Goal: Communication & Community: Ask a question

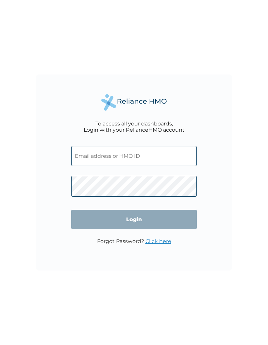
click at [145, 156] on input "text" at bounding box center [133, 156] width 125 height 20
click at [141, 158] on input "text" at bounding box center [133, 156] width 125 height 20
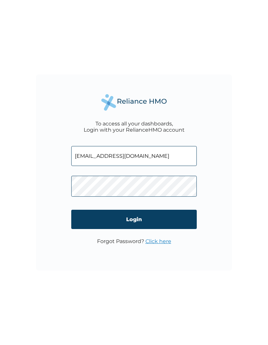
type input "[EMAIL_ADDRESS][DOMAIN_NAME]"
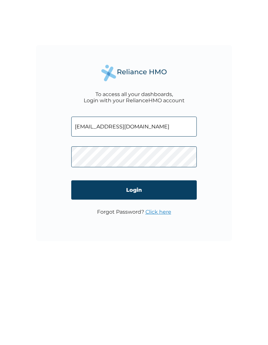
click at [172, 210] on input "Login" at bounding box center [133, 219] width 125 height 19
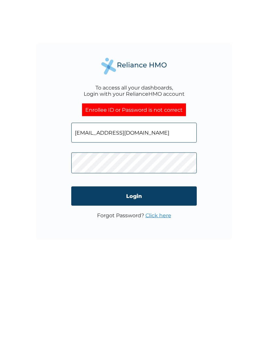
click at [165, 217] on input "Login" at bounding box center [133, 226] width 125 height 19
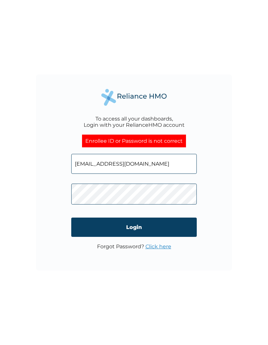
click at [156, 229] on input "Login" at bounding box center [133, 226] width 125 height 19
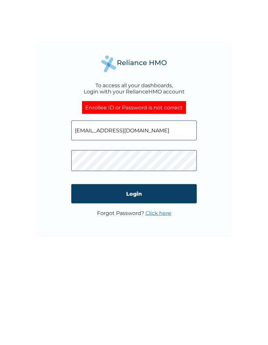
click at [182, 217] on input "Login" at bounding box center [133, 226] width 125 height 19
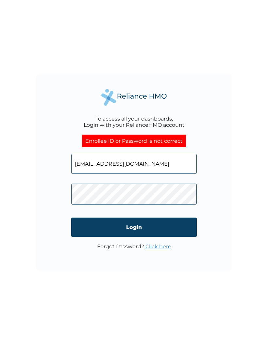
click at [171, 225] on input "Login" at bounding box center [133, 226] width 125 height 19
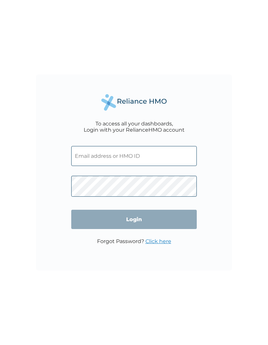
click at [137, 149] on input "text" at bounding box center [133, 156] width 125 height 20
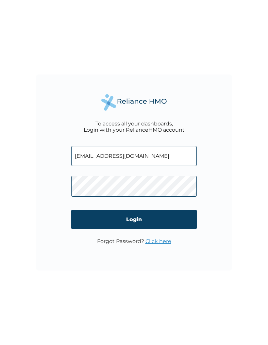
type input "adebalanced004@gmail.com"
click at [161, 214] on input "Login" at bounding box center [133, 219] width 125 height 19
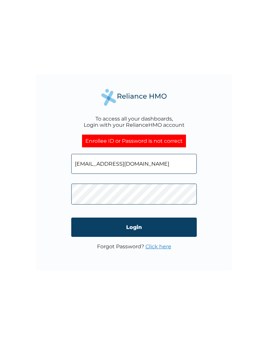
click at [163, 229] on input "Login" at bounding box center [133, 226] width 125 height 19
click at [174, 227] on input "Login" at bounding box center [133, 226] width 125 height 19
click at [171, 231] on input "Login" at bounding box center [133, 226] width 125 height 19
click at [117, 164] on input "[EMAIL_ADDRESS][DOMAIN_NAME]" at bounding box center [133, 164] width 125 height 20
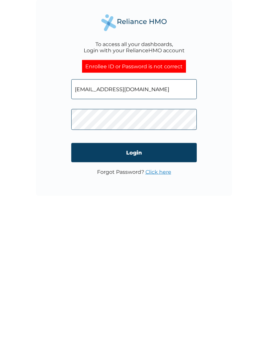
click at [170, 217] on input "Login" at bounding box center [133, 226] width 125 height 19
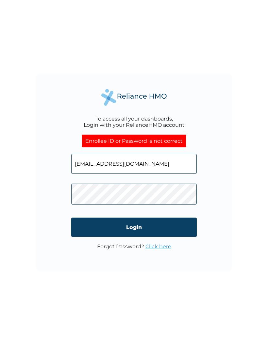
click at [171, 228] on input "Login" at bounding box center [133, 226] width 125 height 19
click at [162, 229] on input "Login" at bounding box center [133, 226] width 125 height 19
click at [151, 230] on input "Login" at bounding box center [133, 226] width 125 height 19
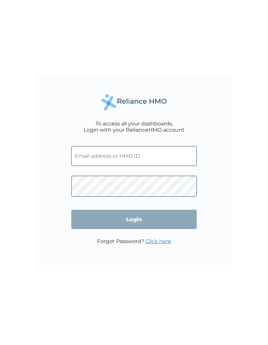
click at [154, 166] on input "text" at bounding box center [133, 156] width 125 height 20
click at [129, 150] on input "text" at bounding box center [133, 156] width 125 height 20
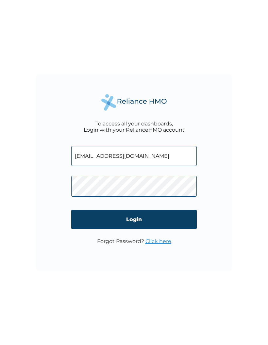
type input "[EMAIL_ADDRESS][DOMAIN_NAME]"
click at [139, 216] on input "Login" at bounding box center [133, 219] width 125 height 19
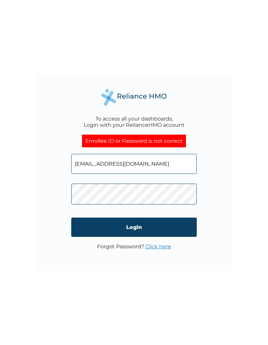
click at [184, 226] on input "Login" at bounding box center [133, 226] width 125 height 19
click at [170, 230] on input "Login" at bounding box center [133, 226] width 125 height 19
click at [180, 225] on input "Login" at bounding box center [133, 226] width 125 height 19
click at [163, 224] on input "Login" at bounding box center [133, 226] width 125 height 19
click at [168, 225] on input "Login" at bounding box center [133, 226] width 125 height 19
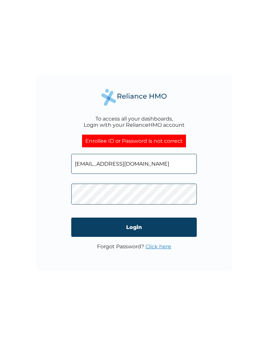
click at [182, 224] on input "Login" at bounding box center [133, 226] width 125 height 19
click at [174, 227] on input "Login" at bounding box center [133, 226] width 125 height 19
click at [174, 223] on input "Login" at bounding box center [133, 226] width 125 height 19
click at [182, 226] on input "Login" at bounding box center [133, 226] width 125 height 19
click at [178, 231] on input "Login" at bounding box center [133, 226] width 125 height 19
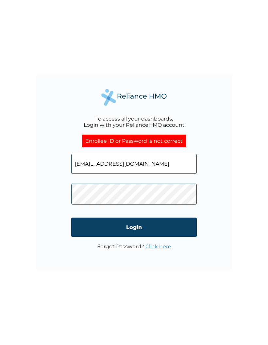
click at [164, 163] on input "[EMAIL_ADDRESS][DOMAIN_NAME]" at bounding box center [133, 164] width 125 height 20
type input "RET/34403/A"
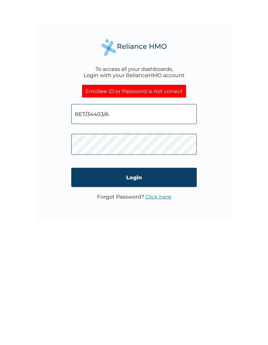
click at [177, 217] on input "Login" at bounding box center [133, 226] width 125 height 19
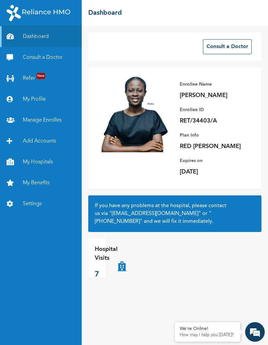
click at [31, 160] on link "My Hospitals" at bounding box center [41, 161] width 82 height 21
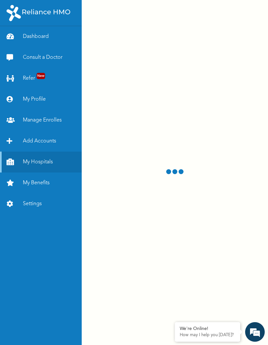
click at [31, 102] on link "My Profile" at bounding box center [41, 99] width 82 height 21
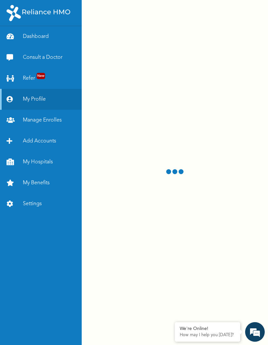
click at [29, 58] on link "Consult a Doctor" at bounding box center [41, 57] width 82 height 21
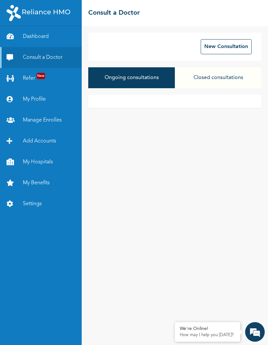
click at [188, 92] on div "Ongoing consultations Closed consultations" at bounding box center [174, 80] width 173 height 27
click at [232, 48] on button "New Consultation" at bounding box center [225, 46] width 51 height 15
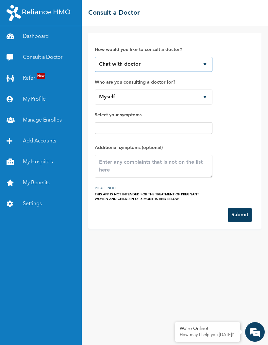
click at [203, 65] on select "Chat with doctor Phone Call" at bounding box center [154, 64] width 118 height 15
click at [208, 91] on select "Myself" at bounding box center [154, 96] width 118 height 15
click at [191, 125] on input "text" at bounding box center [154, 128] width 114 height 8
click at [242, 147] on div "How would you like to consult a doctor? Chat with doctor Phone Call Who are you…" at bounding box center [175, 120] width 160 height 162
click at [152, 129] on input "Review tset" at bounding box center [154, 128] width 114 height 8
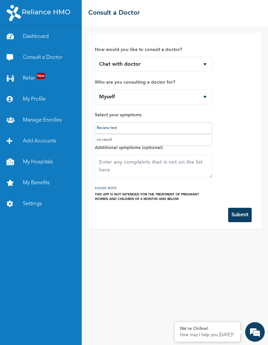
type input "Review test"
click at [170, 162] on textarea at bounding box center [154, 166] width 118 height 23
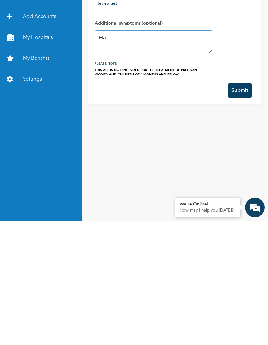
type textarea "H"
type textarea "Infertility issues after a miscarriage"
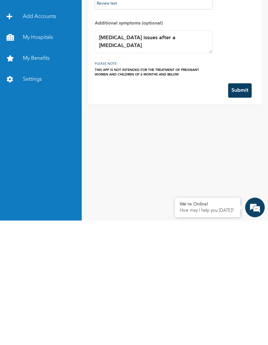
click at [241, 208] on button "Submit" at bounding box center [240, 215] width 24 height 14
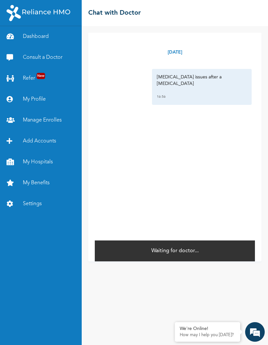
click at [41, 35] on link "Dashboard" at bounding box center [41, 36] width 82 height 21
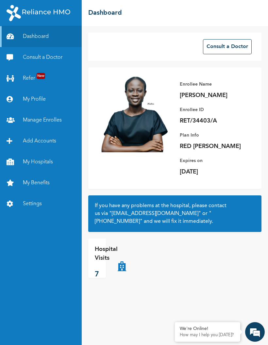
click at [54, 59] on link "Consult a Doctor" at bounding box center [41, 57] width 82 height 21
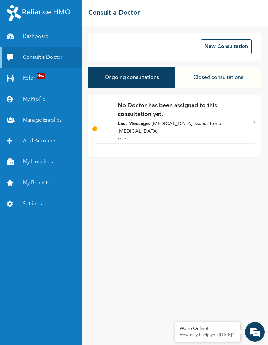
click at [234, 117] on p "No Doctor has been assigned to this consultation yet." at bounding box center [182, 110] width 129 height 18
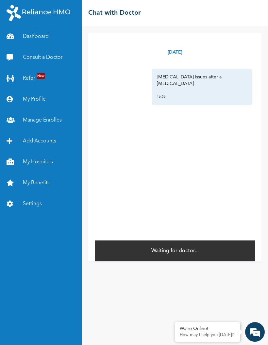
click at [53, 58] on link "Consult a Doctor" at bounding box center [41, 57] width 82 height 21
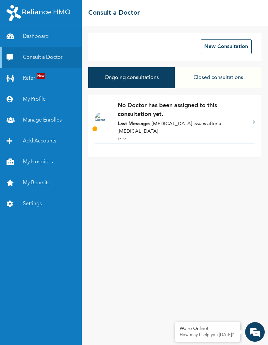
click at [204, 111] on p "No Doctor has been assigned to this consultation yet." at bounding box center [182, 110] width 129 height 18
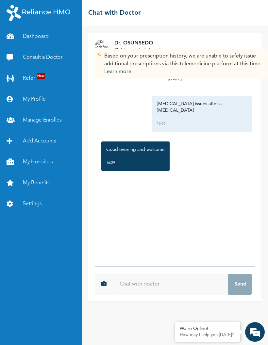
click at [165, 294] on input "text" at bounding box center [170, 284] width 115 height 21
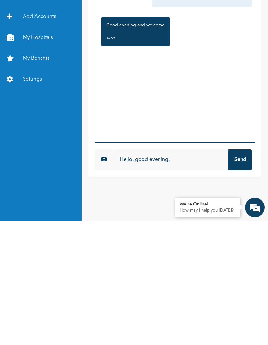
type input "Hello, good evening,"
click at [239, 274] on button "Send" at bounding box center [240, 284] width 24 height 21
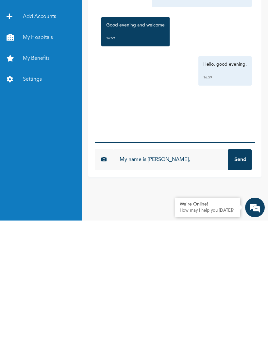
type input "My name is Deborah,"
click at [239, 274] on button "Send" at bounding box center [240, 284] width 24 height 21
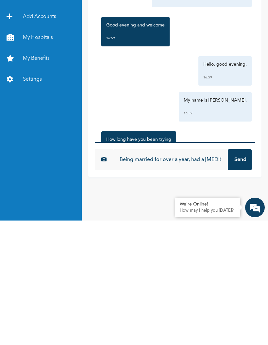
type input "Being married for over a year, had a miscarriage in the month of September 2024…"
click at [239, 274] on button "Send" at bounding box center [240, 284] width 24 height 21
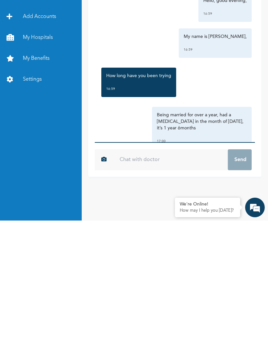
scroll to position [63, 0]
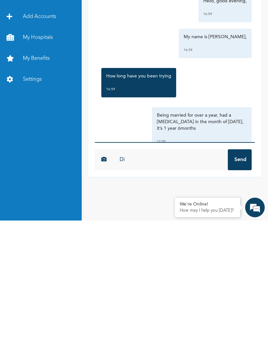
type input "D"
type input "After the miscarriage had some scan which showed 2 fibroids, if you don’t mind …"
click at [243, 274] on button "Send" at bounding box center [240, 284] width 24 height 21
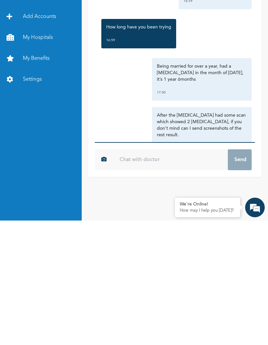
scroll to position [112, 0]
type input "I"
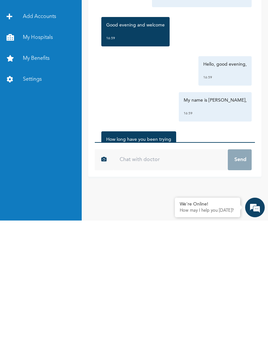
scroll to position [0, 0]
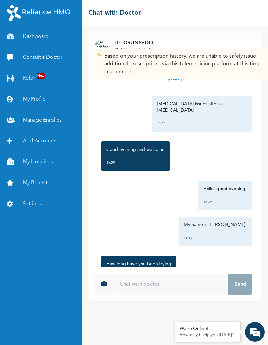
click at [45, 37] on link "Dashboard" at bounding box center [41, 36] width 82 height 21
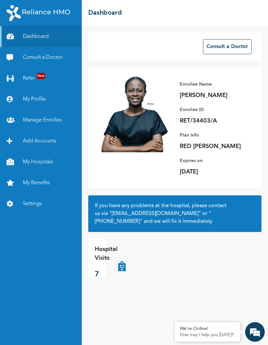
click at [49, 57] on link "Consult a Doctor" at bounding box center [41, 57] width 82 height 21
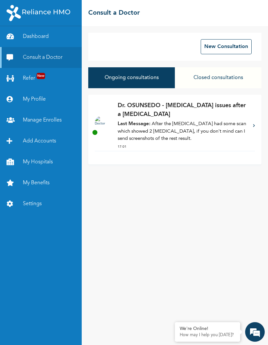
click at [228, 121] on p "Last Message: After the miscarriage had some scan which showed 2 fibroids, if y…" at bounding box center [182, 131] width 129 height 22
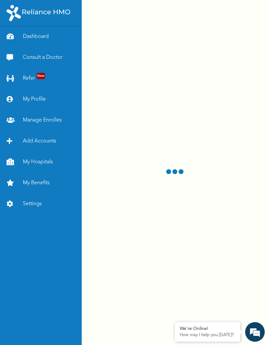
click at [221, 126] on div at bounding box center [175, 172] width 186 height 345
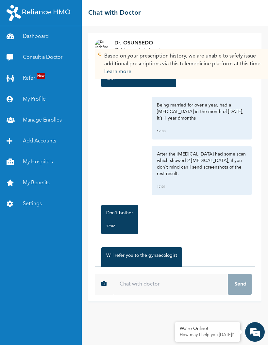
scroll to position [197, 0]
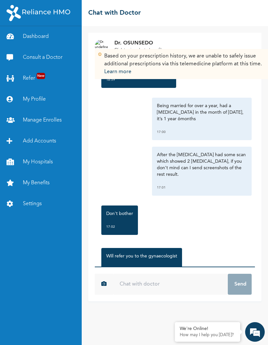
click at [155, 294] on input "text" at bounding box center [170, 284] width 115 height 21
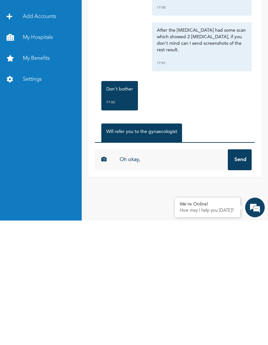
type input "Oh okay,"
click at [242, 274] on button "Send" at bounding box center [240, 284] width 24 height 21
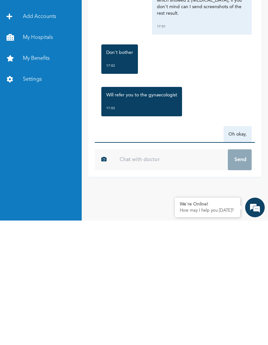
scroll to position [233, 0]
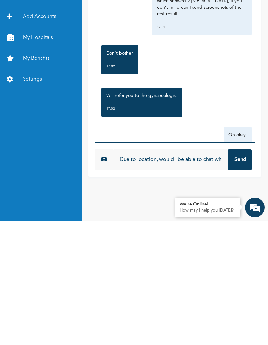
type input "Due to location, would I be able to chat with a gynaecologist."
click at [239, 274] on button "Send" at bounding box center [240, 284] width 24 height 21
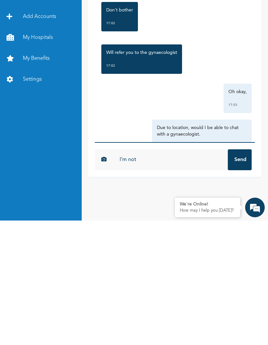
scroll to position [275, 0]
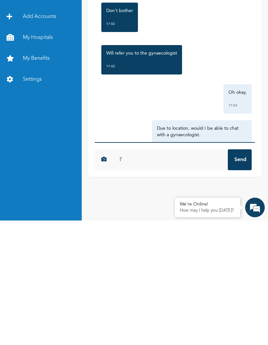
type input "I"
type input "As I’m not currently in the country and the waiting list to see one based on my…"
click at [244, 274] on button "Send" at bounding box center [240, 284] width 24 height 21
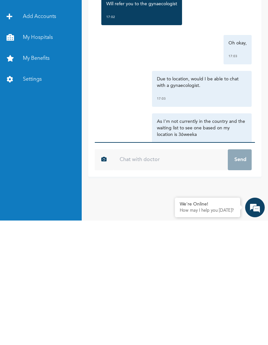
scroll to position [324, 0]
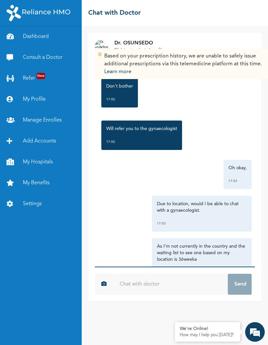
click at [39, 50] on link "Consult a Doctor" at bounding box center [41, 57] width 82 height 21
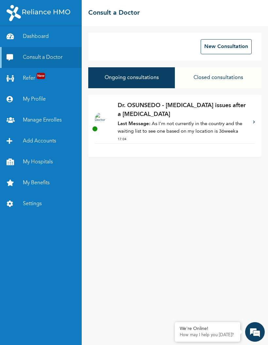
click at [195, 129] on p "Last Message: As I’m not currently in the country and the waiting list to see o…" at bounding box center [182, 127] width 129 height 15
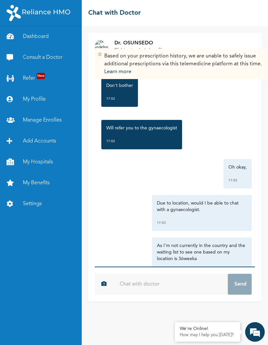
scroll to position [324, 0]
click at [58, 56] on link "Consult a Doctor" at bounding box center [41, 57] width 82 height 21
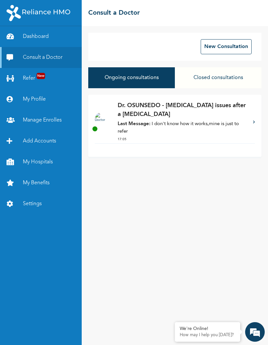
click at [204, 123] on p "Last Message: I don't know how it works,mine is just to refer" at bounding box center [182, 127] width 129 height 15
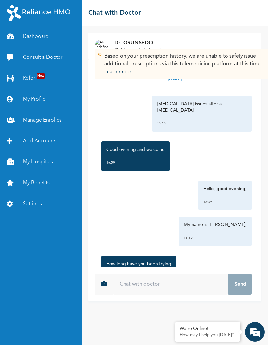
click at [163, 294] on input "text" at bounding box center [170, 284] width 115 height 21
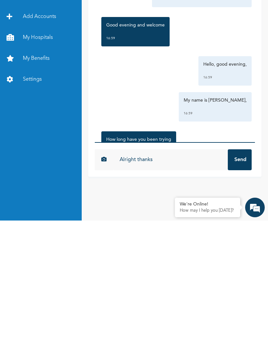
type input "Alright thanks"
click at [241, 274] on button "Send" at bounding box center [240, 284] width 24 height 21
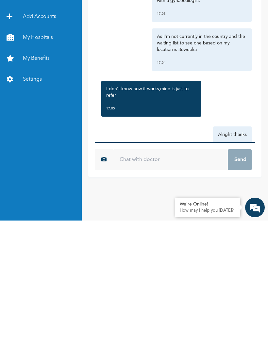
scroll to position [409, 0]
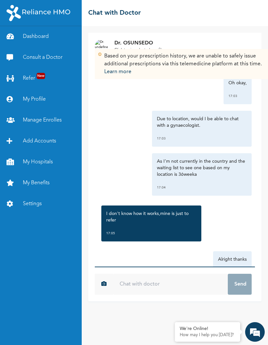
click at [57, 56] on link "Consult a Doctor" at bounding box center [41, 57] width 82 height 21
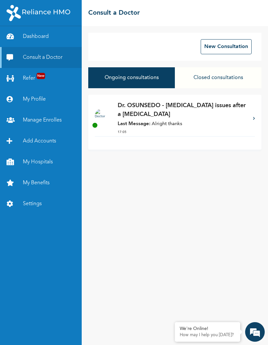
click at [218, 123] on p "Last Message: Alright thanks" at bounding box center [182, 124] width 129 height 8
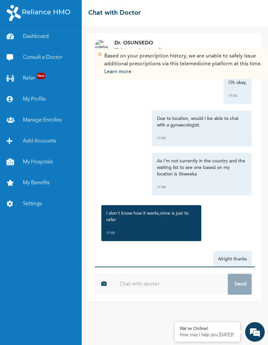
scroll to position [409, 0]
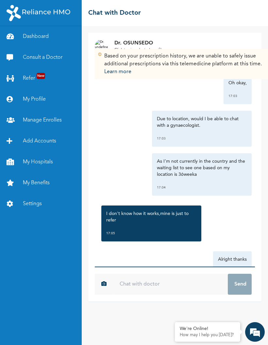
click at [102, 55] on img at bounding box center [100, 54] width 4 height 4
click at [181, 75] on div "Oh okay, 17:03" at bounding box center [174, 89] width 153 height 29
click at [57, 59] on link "Consult a Doctor" at bounding box center [41, 57] width 82 height 21
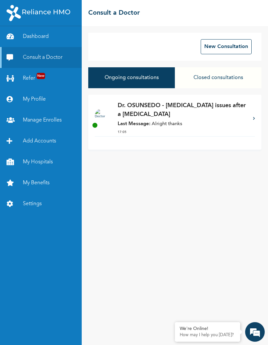
click at [27, 76] on link "Refer New" at bounding box center [41, 78] width 82 height 21
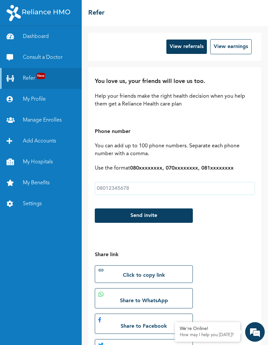
click at [30, 57] on link "Consult a Doctor" at bounding box center [41, 57] width 82 height 21
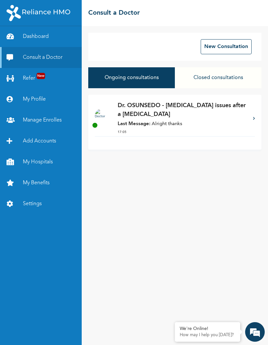
click at [234, 122] on p "Last Message: Alright thanks" at bounding box center [182, 124] width 129 height 8
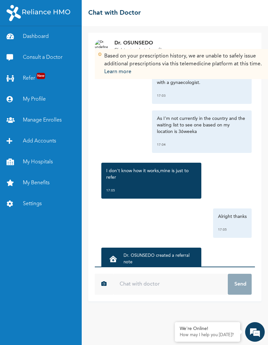
scroll to position [452, 0]
click at [178, 253] on p "Dr. OSUNSEDO created a referral note" at bounding box center [159, 259] width 73 height 13
click at [152, 253] on p "Dr. OSUNSEDO created a referral note" at bounding box center [159, 259] width 73 height 13
click at [121, 253] on div "Dr. OSUNSEDO created a referral note 17:10" at bounding box center [151, 263] width 90 height 20
click at [143, 253] on p "Dr. OSUNSEDO created a referral note" at bounding box center [159, 259] width 73 height 13
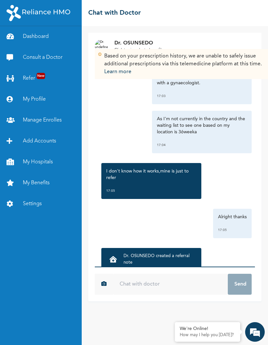
click at [146, 266] on p "17:10" at bounding box center [159, 269] width 73 height 7
click at [144, 253] on p "Dr. OSUNSEDO created a referral note" at bounding box center [159, 259] width 73 height 13
click at [110, 256] on icon at bounding box center [113, 259] width 8 height 7
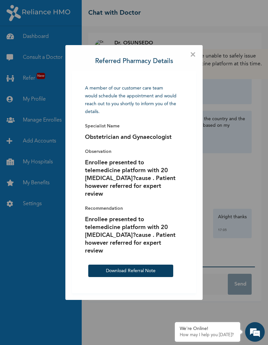
click at [177, 123] on div "A member of our customer care team would schedule the appointment and would rea…" at bounding box center [133, 182] width 111 height 209
click at [142, 269] on link "Download Referral Note" at bounding box center [131, 270] width 50 height 5
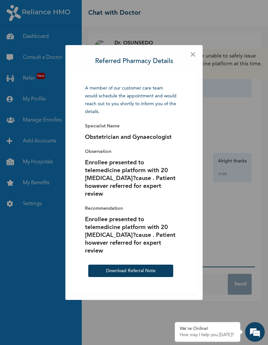
scroll to position [507, 0]
click at [235, 107] on div "× Referred Pharmacy Details A member of our customer care team would schedule t…" at bounding box center [134, 172] width 268 height 345
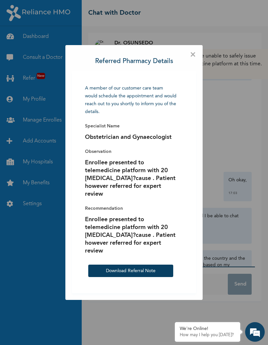
click at [41, 77] on div "× Referred Pharmacy Details A member of our customer care team would schedule t…" at bounding box center [134, 172] width 268 height 345
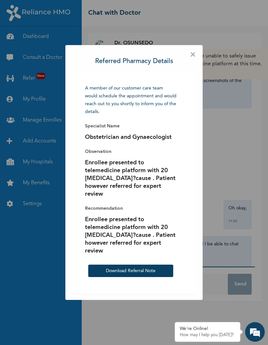
click at [41, 77] on div "× Referred Pharmacy Details A member of our customer care team would schedule t…" at bounding box center [134, 172] width 268 height 345
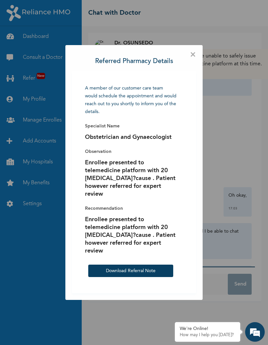
scroll to position [299, 0]
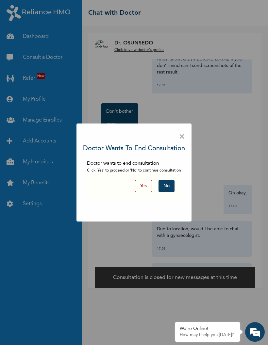
click at [143, 184] on button "Yes" at bounding box center [143, 186] width 17 height 12
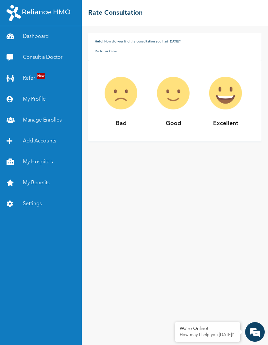
click at [223, 97] on img at bounding box center [225, 93] width 52 height 52
click at [222, 94] on img at bounding box center [225, 93] width 52 height 52
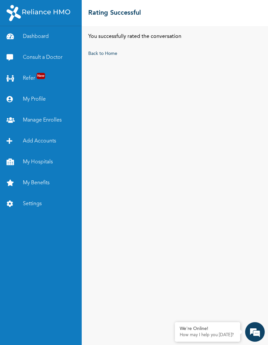
click at [50, 55] on link "Consult a Doctor" at bounding box center [41, 57] width 82 height 21
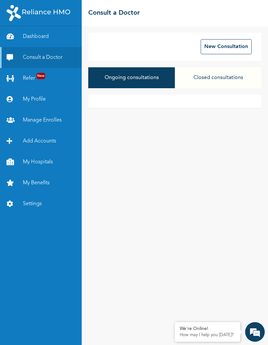
click at [242, 75] on button "Closed consultations" at bounding box center [218, 77] width 86 height 21
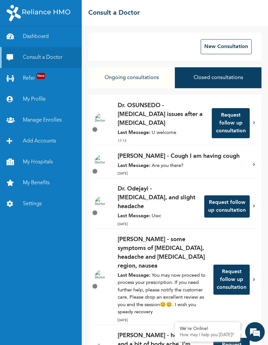
click at [146, 74] on button "Ongoing consultations" at bounding box center [131, 77] width 86 height 21
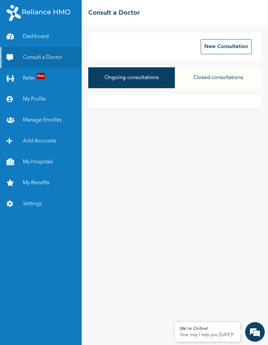
click at [50, 37] on link "Dashboard" at bounding box center [41, 36] width 82 height 21
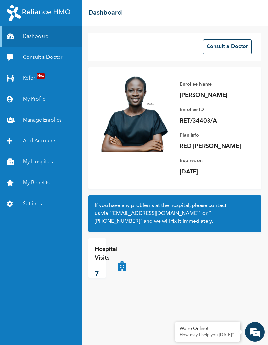
click at [57, 58] on link "Consult a Doctor" at bounding box center [41, 57] width 82 height 21
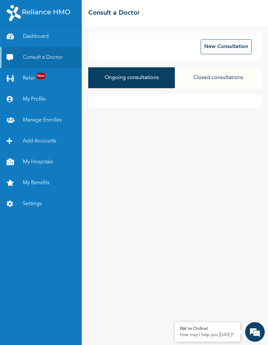
click at [217, 81] on button "Closed consultations" at bounding box center [218, 77] width 86 height 21
